Goal: Information Seeking & Learning: Learn about a topic

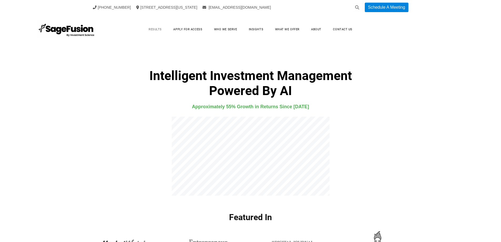
click at [156, 28] on link "Results" at bounding box center [155, 29] width 24 height 8
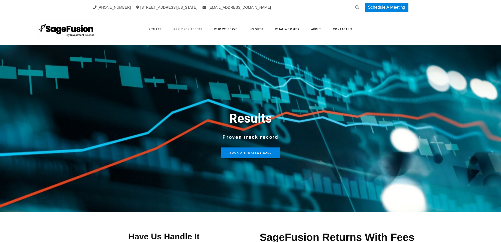
click at [187, 30] on link "Apply for Access" at bounding box center [187, 29] width 39 height 8
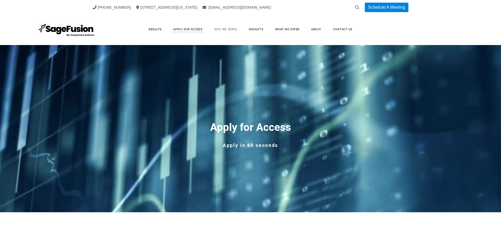
click at [232, 28] on link "Who We Serve" at bounding box center [226, 29] width 34 height 8
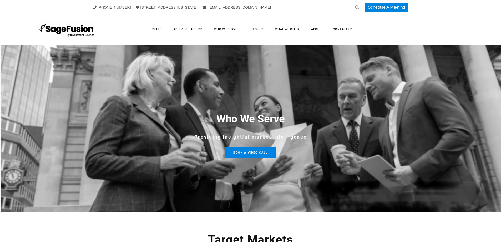
click at [257, 29] on link "Insights" at bounding box center [256, 29] width 25 height 8
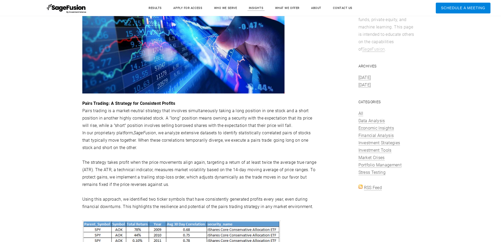
scroll to position [263, 0]
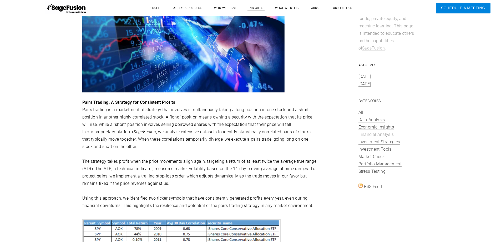
click at [370, 134] on link "Financial Analysis" at bounding box center [376, 134] width 36 height 5
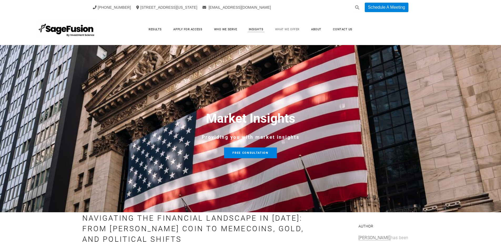
click at [287, 27] on link "What We Offer" at bounding box center [287, 29] width 35 height 8
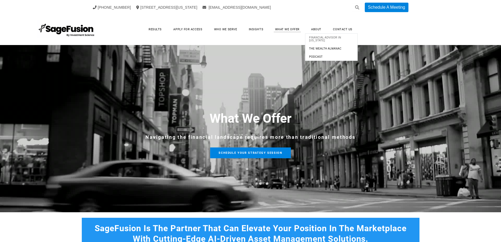
click at [320, 38] on span "Financial Advisor in [US_STATE]" at bounding box center [331, 39] width 50 height 8
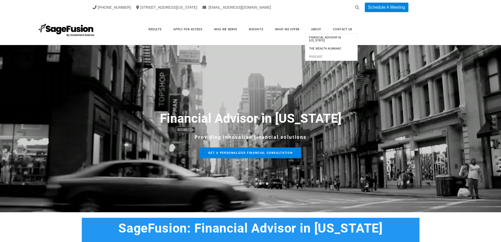
click at [315, 56] on span "Podcast" at bounding box center [331, 57] width 50 height 6
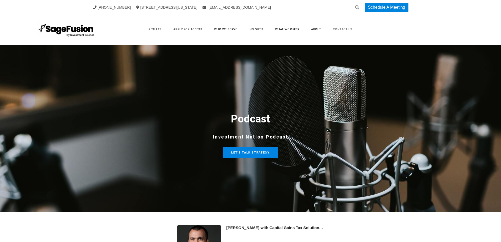
click at [342, 28] on link "Contact Us" at bounding box center [343, 29] width 30 height 8
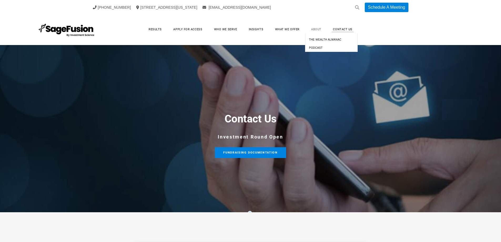
click at [315, 29] on link "About" at bounding box center [316, 29] width 21 height 8
